Goal: Information Seeking & Learning: Learn about a topic

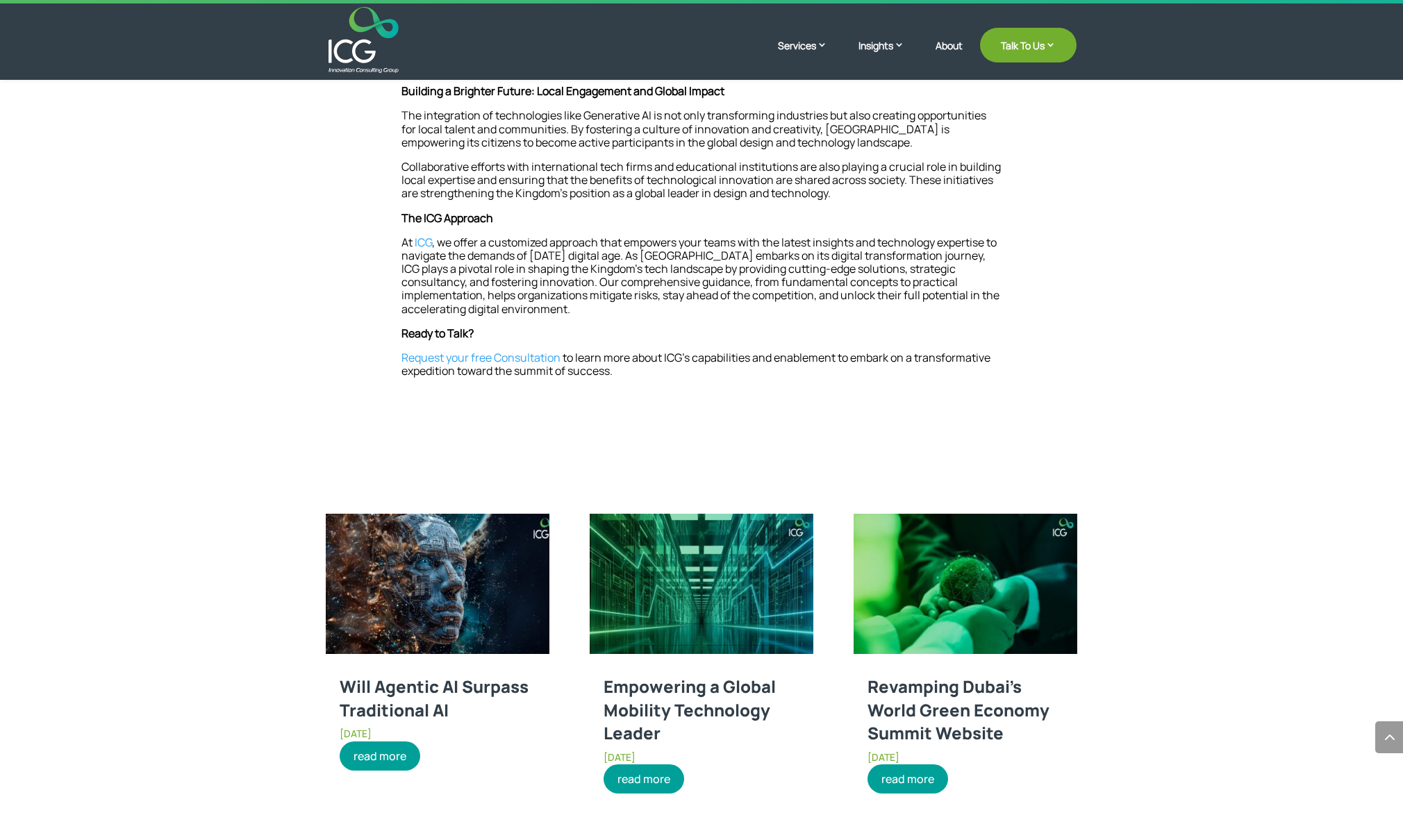
scroll to position [1384, 0]
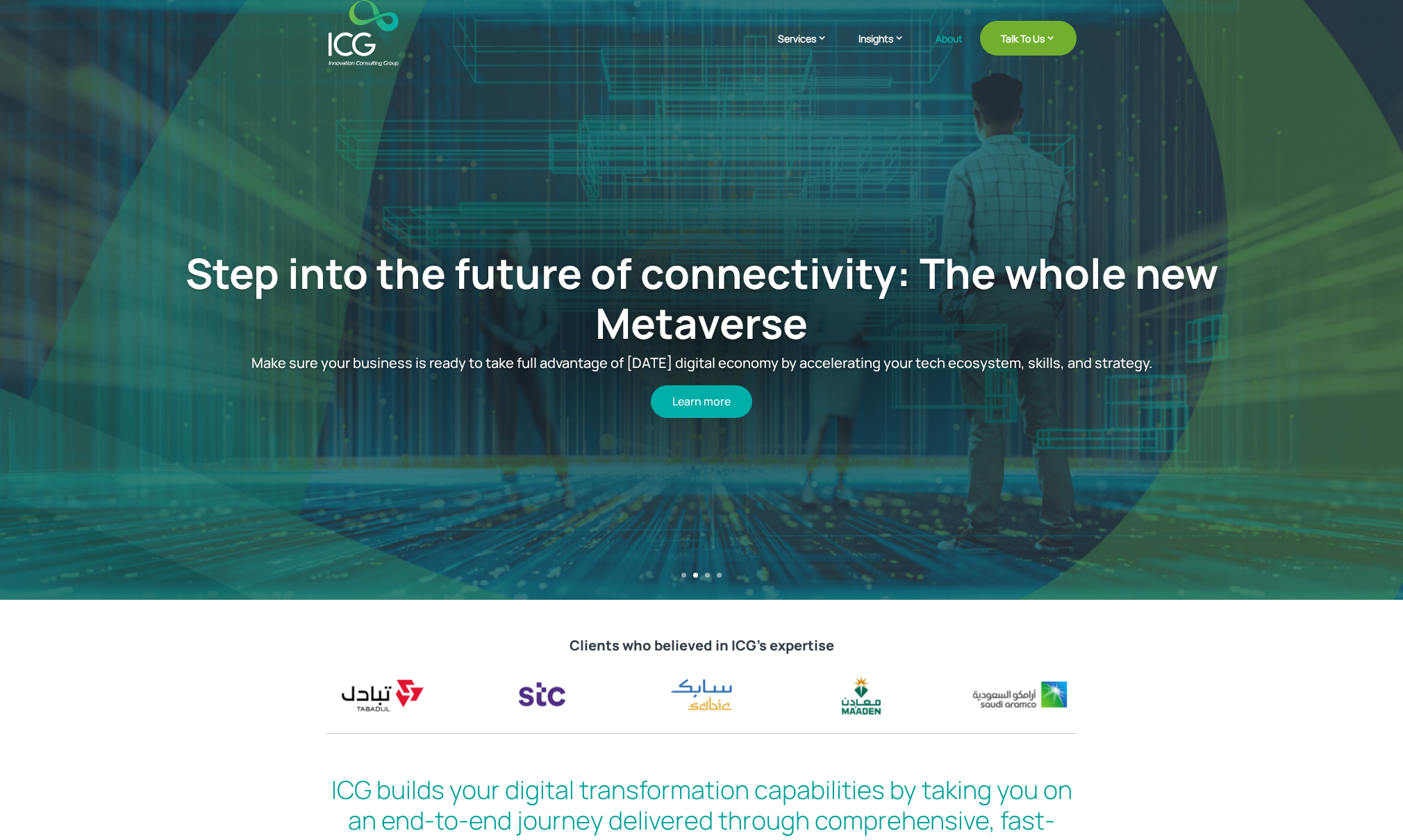
click at [956, 38] on link "About" at bounding box center [949, 49] width 27 height 33
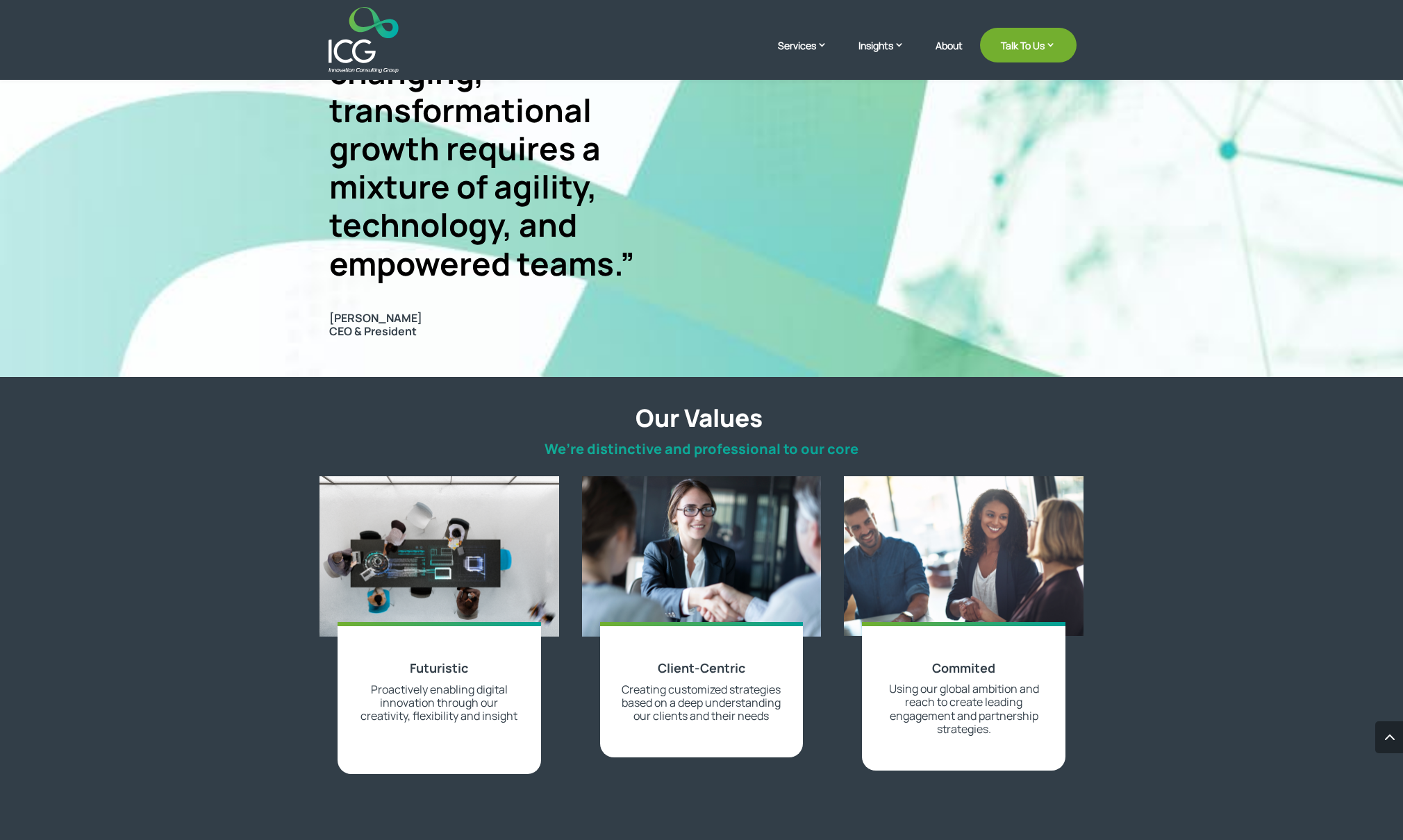
scroll to position [1140, 0]
